Goal: Book appointment/travel/reservation

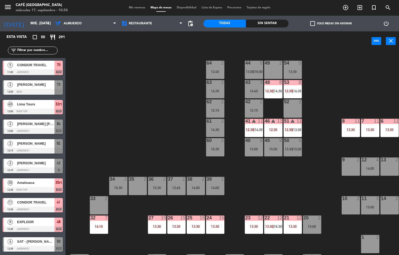
click at [170, 106] on div "44 5 13:00 | 16:00 49 2 54 5 13:30 64 2 12:45 48 8 12:30 | 14:30 53 8 12:30 | 1…" at bounding box center [233, 153] width 329 height 204
click at [31, 24] on input "mié. [DATE]" at bounding box center [53, 23] width 50 height 9
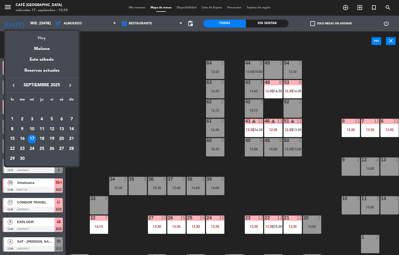
click at [55, 38] on div "Hoy" at bounding box center [41, 36] width 73 height 11
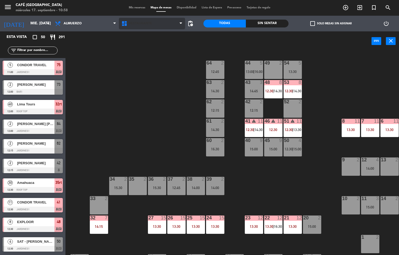
click at [147, 23] on span "Restaurante" at bounding box center [140, 24] width 23 height 4
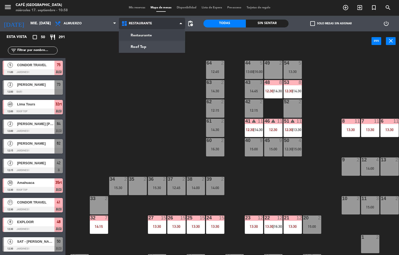
click at [157, 47] on ng-component "menu Café Museo Larco miércoles 17. septiembre - 10:58 Mis reservas Mapa de mes…" at bounding box center [199, 127] width 399 height 255
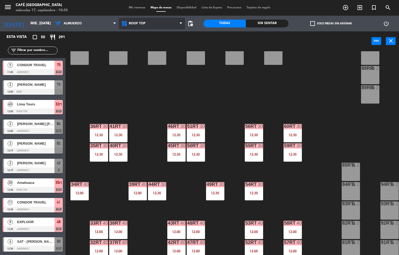
scroll to position [184, 0]
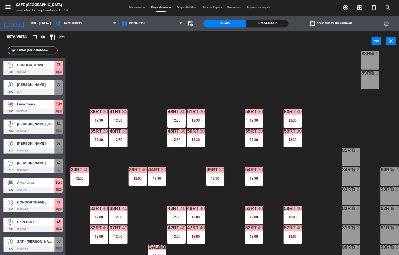
click at [90, 208] on div "33rt" at bounding box center [90, 208] width 0 height 5
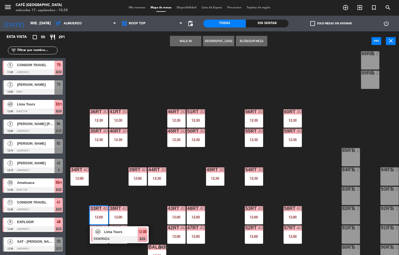
click at [125, 236] on div at bounding box center [119, 239] width 56 height 6
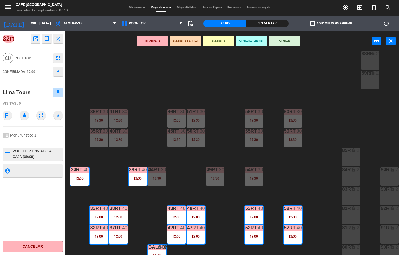
click at [58, 42] on icon "close" at bounding box center [58, 39] width 6 height 6
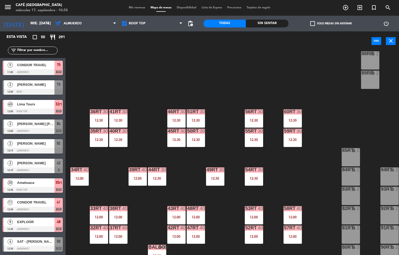
click at [118, 216] on div "12:00" at bounding box center [118, 217] width 18 height 4
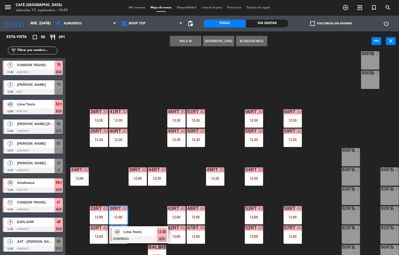
click at [118, 215] on div "12:00" at bounding box center [118, 217] width 18 height 4
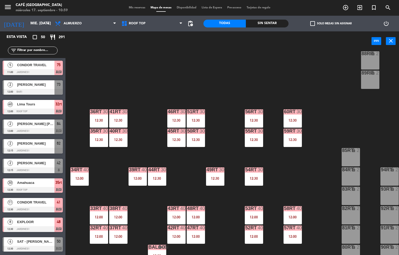
click at [175, 216] on div "12:00" at bounding box center [176, 217] width 18 height 4
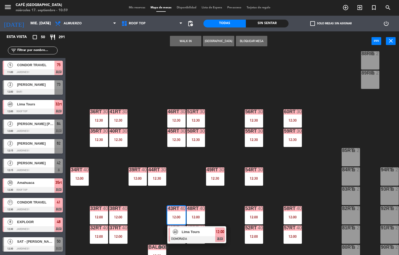
click at [176, 214] on div "43RT 40 12:00" at bounding box center [176, 215] width 18 height 18
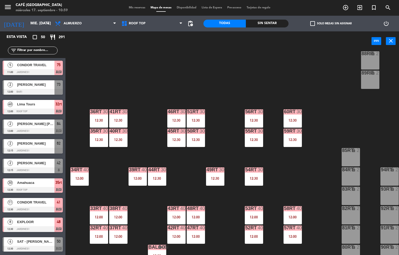
click at [117, 137] on div "40RT 30 12:30" at bounding box center [118, 138] width 18 height 18
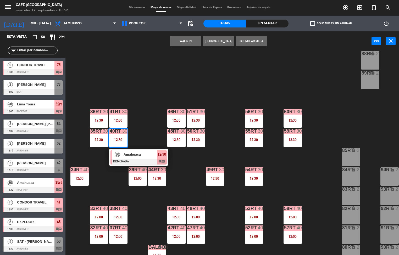
click at [116, 138] on div "12:30" at bounding box center [118, 140] width 18 height 4
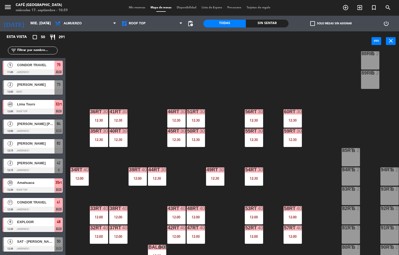
click at [178, 138] on div "12:30" at bounding box center [176, 140] width 18 height 4
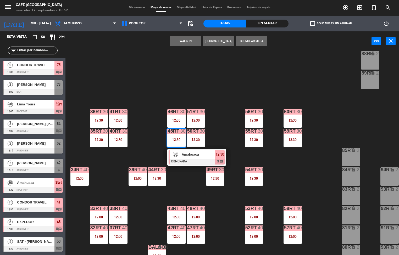
click at [178, 136] on div "45RT 30 12:30" at bounding box center [176, 138] width 18 height 18
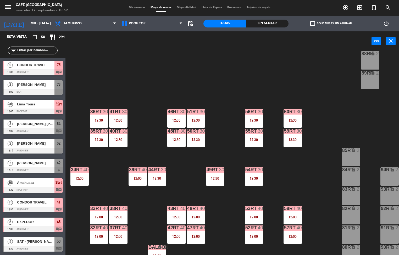
click at [100, 215] on div "12:00" at bounding box center [99, 217] width 18 height 4
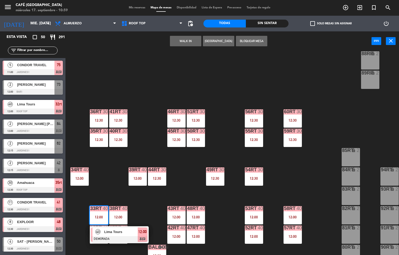
click at [116, 233] on span "Lima Tours" at bounding box center [120, 231] width 33 height 5
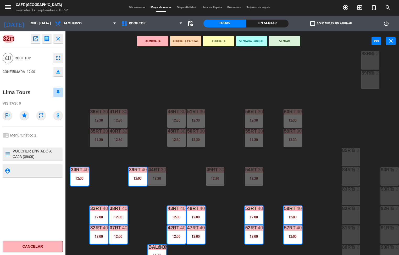
click at [35, 39] on icon "open_in_new" at bounding box center [35, 39] width 6 height 6
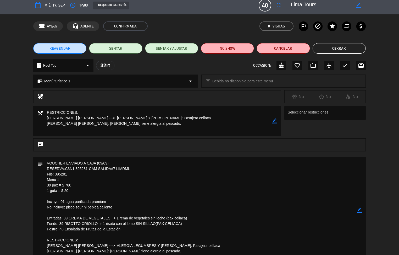
scroll to position [0, 0]
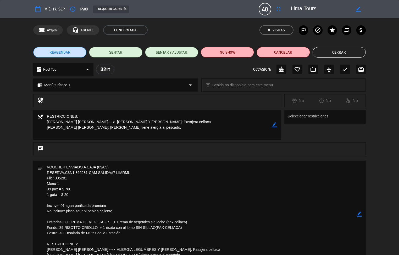
click at [341, 52] on button "Cerrar" at bounding box center [338, 52] width 53 height 10
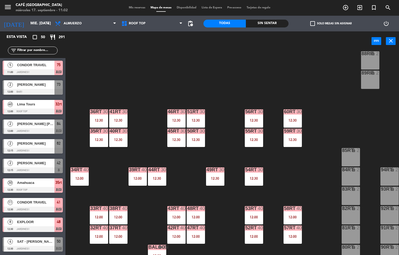
click at [183, 228] on div "47RT" at bounding box center [187, 227] width 9 height 5
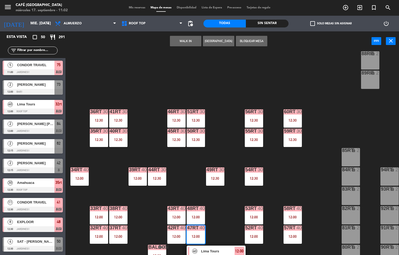
click at [175, 217] on div "12:00" at bounding box center [176, 217] width 18 height 4
click at [177, 214] on div "43RT 40 12:00" at bounding box center [176, 215] width 18 height 18
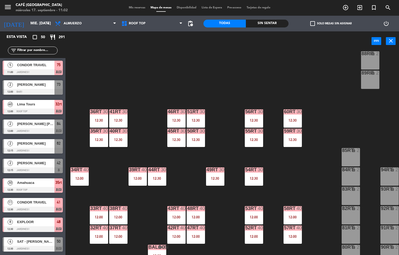
click at [199, 233] on div "47RT 40 12:00" at bounding box center [195, 234] width 18 height 18
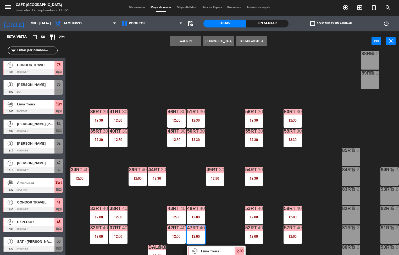
click at [200, 235] on div "12:00" at bounding box center [195, 237] width 18 height 4
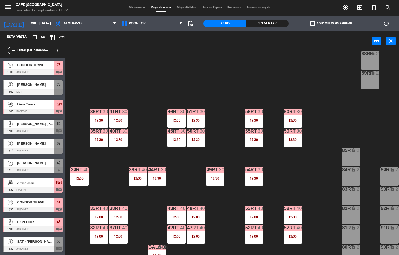
click at [180, 137] on div "45RT 30 12:30" at bounding box center [176, 138] width 18 height 18
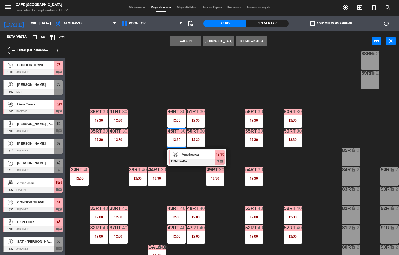
click at [178, 137] on div "45RT 30 12:30" at bounding box center [176, 138] width 18 height 18
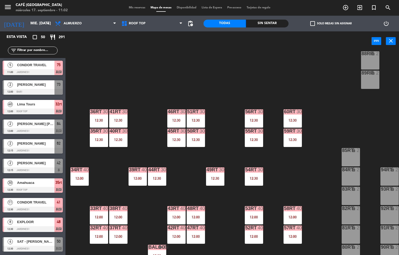
click at [101, 139] on div "12:30" at bounding box center [99, 140] width 18 height 4
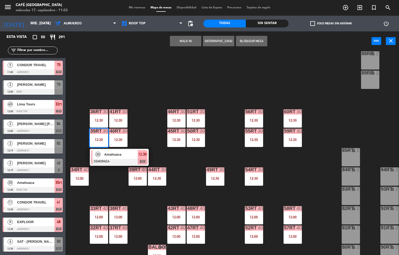
click at [112, 158] on div "Amahuaca" at bounding box center [121, 154] width 34 height 9
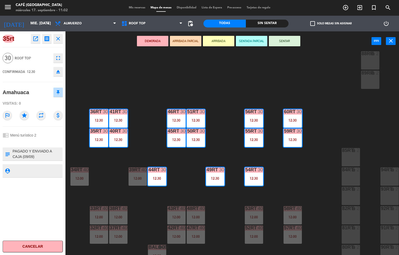
click at [36, 38] on icon "open_in_new" at bounding box center [35, 39] width 6 height 6
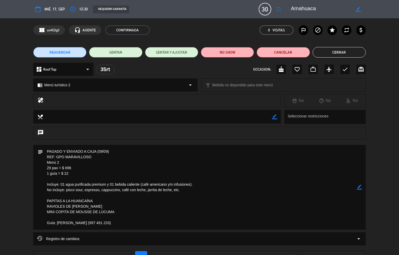
click at [347, 57] on button "Cerrar" at bounding box center [338, 52] width 53 height 10
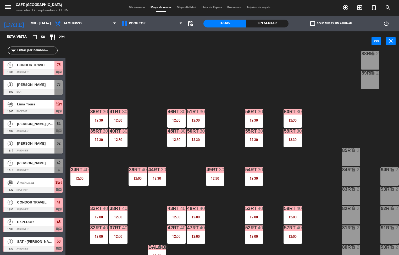
click at [102, 214] on div "33rt 40 12:00" at bounding box center [99, 215] width 18 height 18
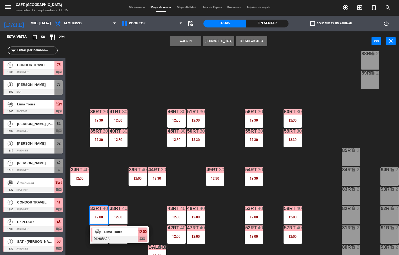
click at [118, 234] on span "Lima Tours" at bounding box center [120, 231] width 33 height 5
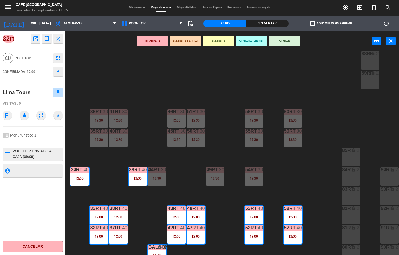
click at [37, 39] on icon "open_in_new" at bounding box center [35, 39] width 6 height 6
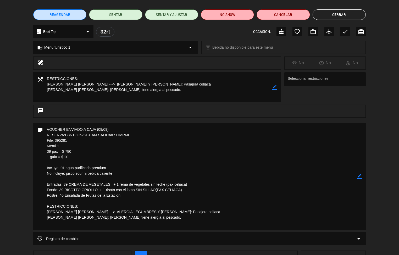
scroll to position [49, 0]
